Goal: Task Accomplishment & Management: Use online tool/utility

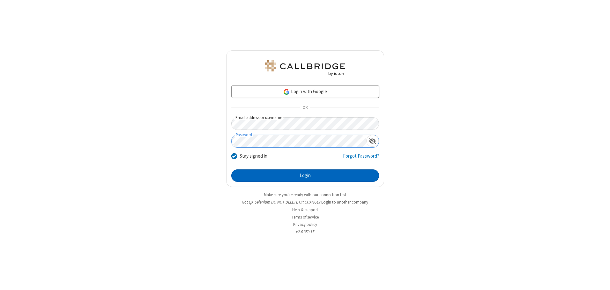
click at [305, 176] on button "Login" at bounding box center [305, 176] width 148 height 13
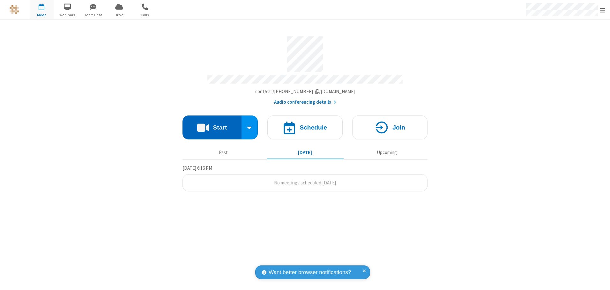
click at [212, 125] on button "Start" at bounding box center [212, 128] width 59 height 24
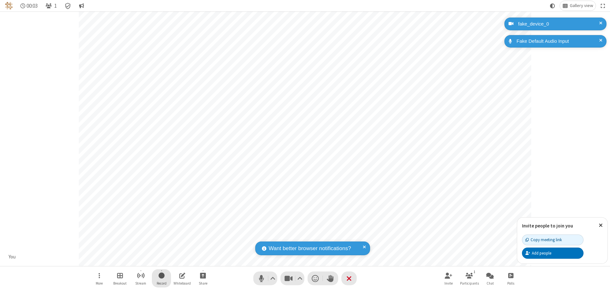
click at [162, 278] on span "Start recording" at bounding box center [162, 276] width 6 height 8
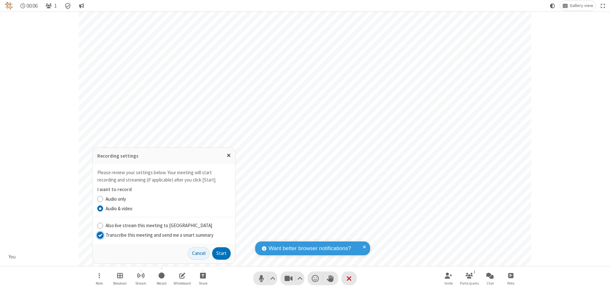
click at [100, 235] on input "Transcribe this meeting and send me a smart summary" at bounding box center [100, 235] width 6 height 7
click at [222, 254] on button "Start" at bounding box center [221, 253] width 19 height 13
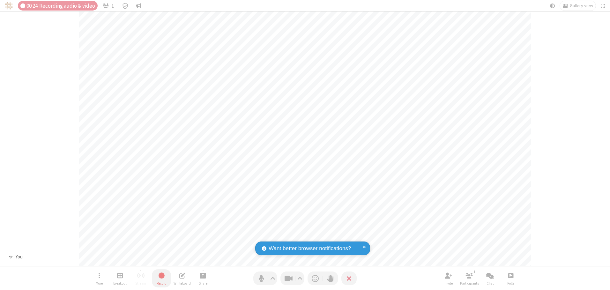
click at [162, 278] on span "Stop recording" at bounding box center [161, 276] width 7 height 8
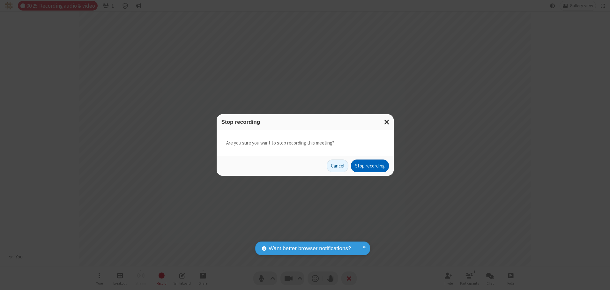
click at [370, 166] on button "Stop recording" at bounding box center [370, 166] width 38 height 13
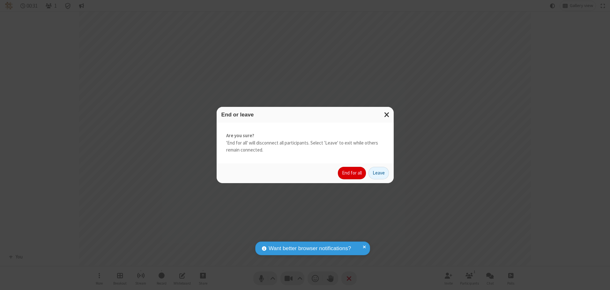
click at [353, 173] on button "End for all" at bounding box center [352, 173] width 28 height 13
